Goal: Task Accomplishment & Management: Manage account settings

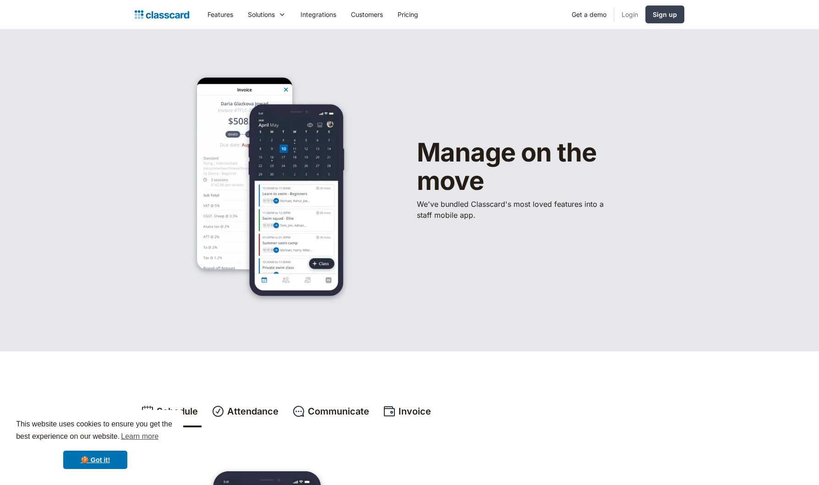
click at [635, 14] on link "Login" at bounding box center [629, 14] width 31 height 21
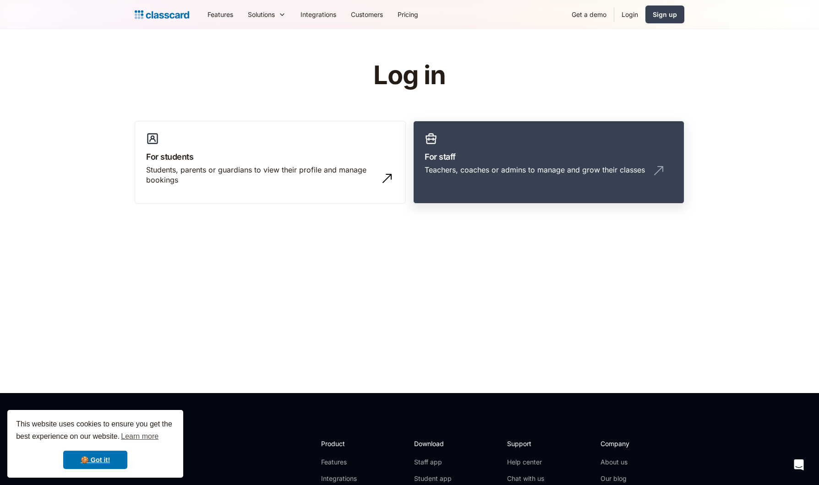
click at [518, 153] on h3 "For staff" at bounding box center [548, 157] width 248 height 12
